Goal: Task Accomplishment & Management: Complete application form

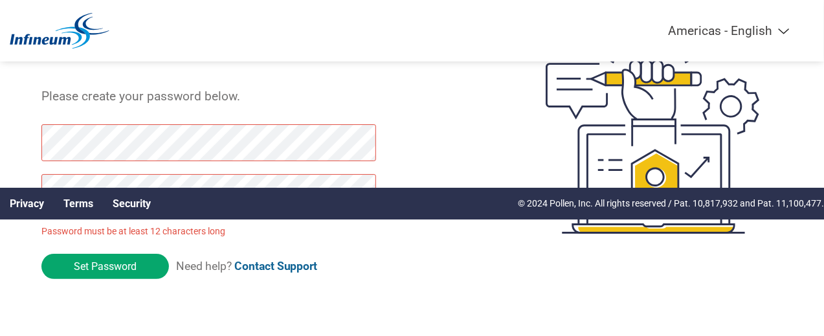
scroll to position [167, 0]
click at [44, 198] on link "Privacy" at bounding box center [27, 204] width 34 height 12
click at [93, 198] on link "Terms" at bounding box center [78, 204] width 30 height 12
click at [151, 198] on link "Security" at bounding box center [132, 204] width 38 height 12
click at [12, 106] on div "Thank you for verifying your email Please create your password below. Password …" at bounding box center [412, 136] width 824 height 336
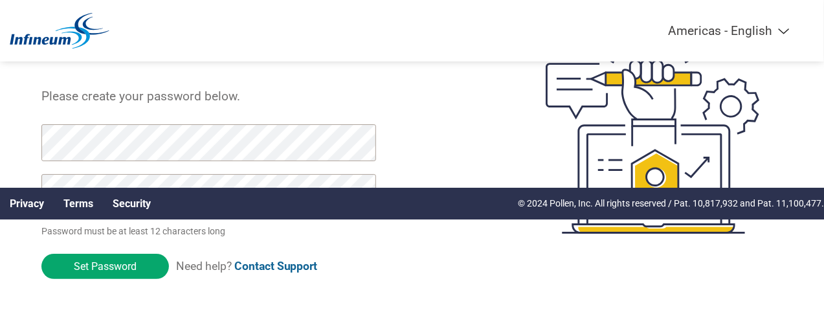
click input "Set Password" at bounding box center [105, 266] width 128 height 25
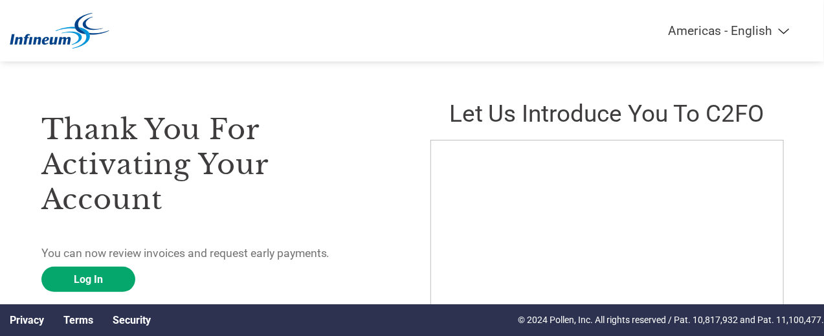
scroll to position [86, 0]
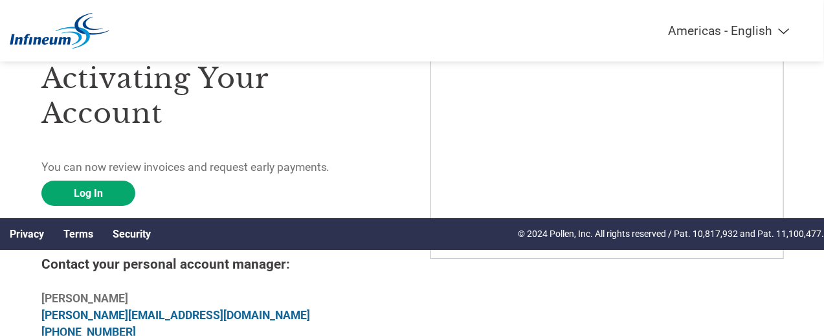
click at [81, 176] on p "You can now review invoices and request early payments." at bounding box center [217, 167] width 352 height 17
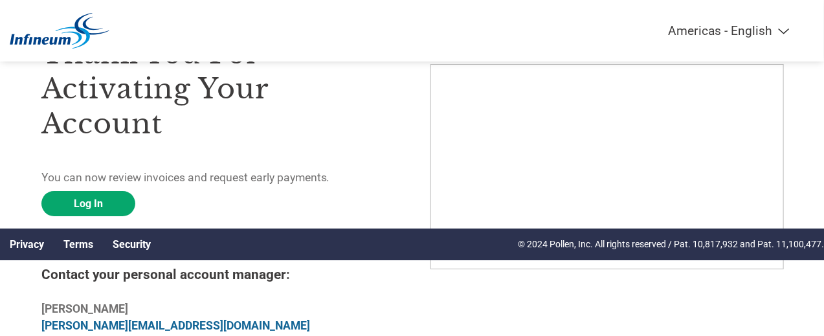
scroll to position [0, 0]
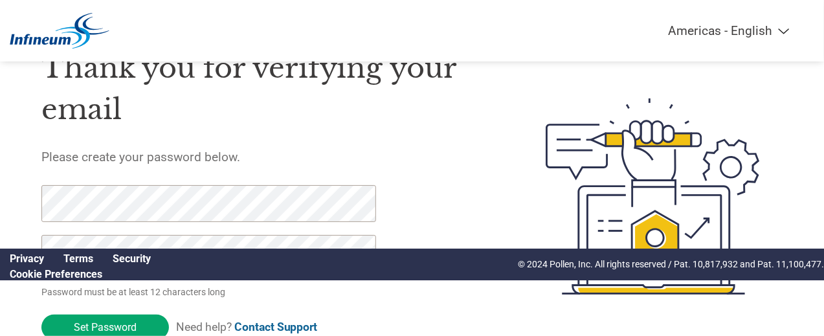
scroll to position [167, 0]
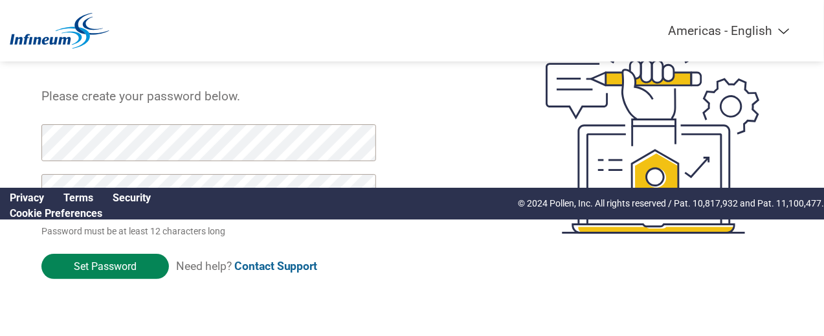
click at [122, 256] on input "Set Password" at bounding box center [105, 266] width 128 height 25
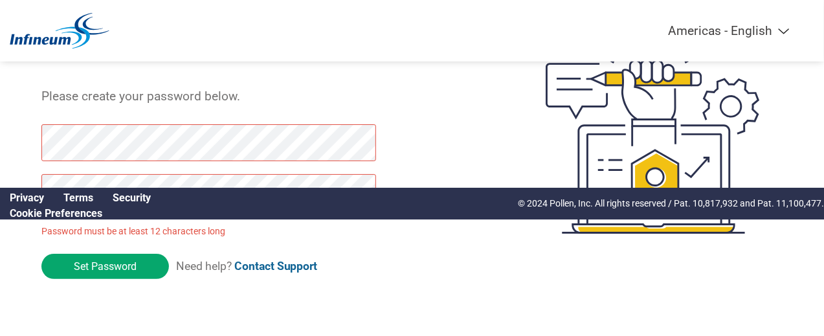
click at [232, 239] on form "Password must be at least 12 characters long Set Password Need help? Contact Su…" at bounding box center [219, 204] width 356 height 161
